Goal: Find specific page/section: Find specific page/section

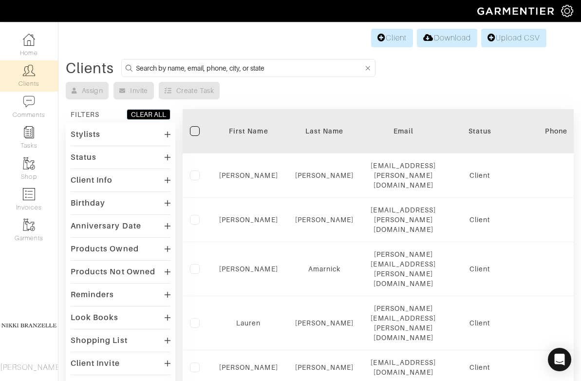
click at [195, 67] on input at bounding box center [250, 68] width 228 height 12
type input "leslie"
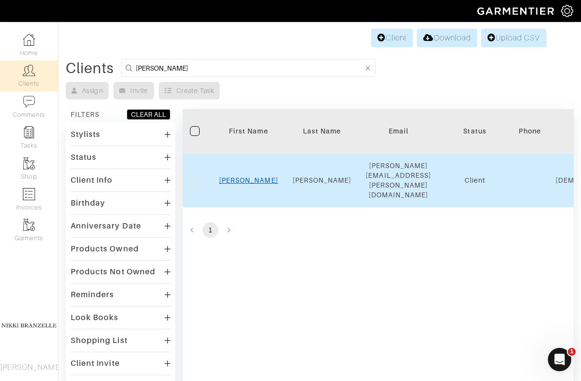
click at [248, 176] on link "Leslie" at bounding box center [248, 180] width 59 height 8
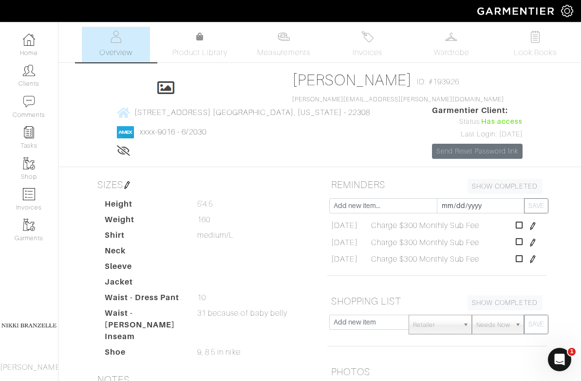
scroll to position [4, 0]
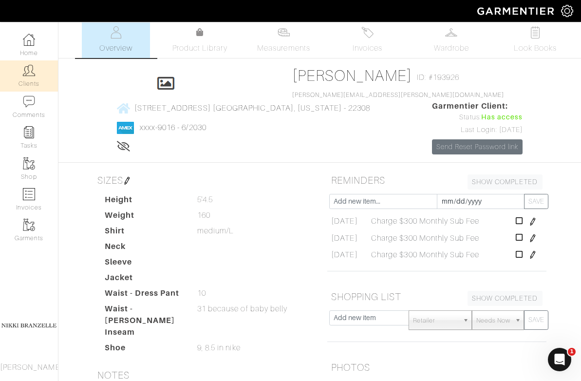
click at [33, 68] on img at bounding box center [29, 70] width 12 height 12
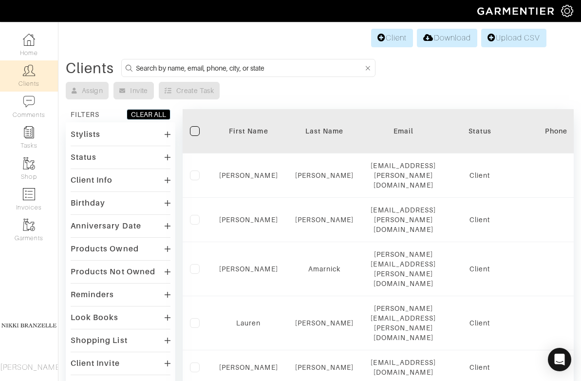
click at [184, 73] on input at bounding box center [250, 68] width 228 height 12
type input "rich"
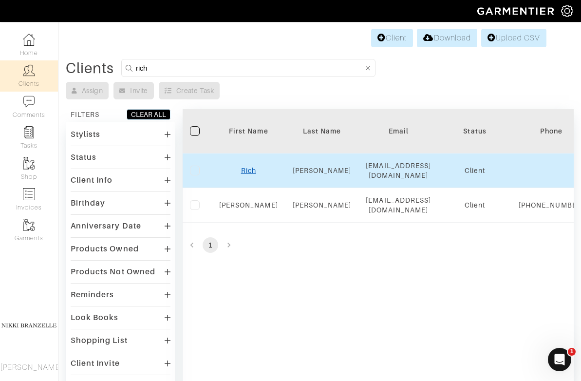
click at [246, 167] on link "Rich" at bounding box center [248, 171] width 15 height 8
